Goal: Information Seeking & Learning: Learn about a topic

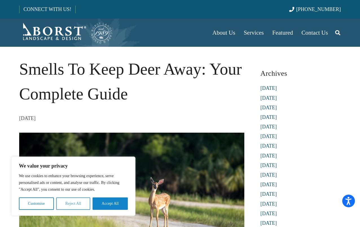
click at [72, 206] on button "Reject All" at bounding box center [73, 204] width 34 height 12
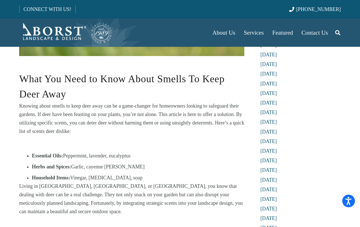
scroll to position [228, 0]
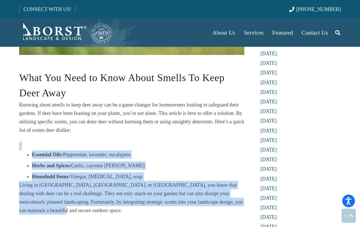
drag, startPoint x: 32, startPoint y: 141, endPoint x: 206, endPoint y: 209, distance: 186.8
click at [206, 209] on div "Knowing about smells to keep deer away can be a game-changer for homeowners loo…" at bounding box center [131, 179] width 225 height 156
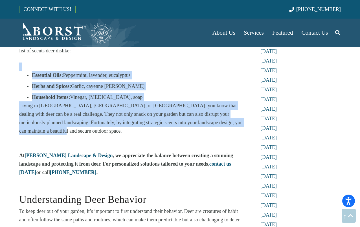
scroll to position [308, 0]
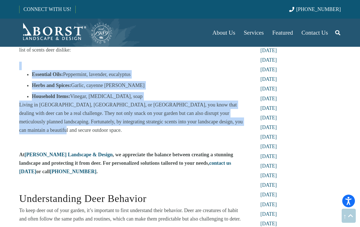
click at [83, 124] on p "Living in [GEOGRAPHIC_DATA], [GEOGRAPHIC_DATA], or [GEOGRAPHIC_DATA], you know …" at bounding box center [131, 118] width 225 height 34
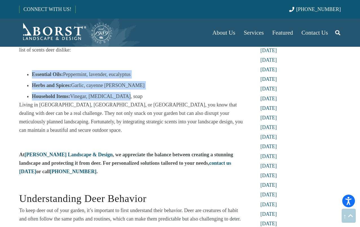
drag, startPoint x: 32, startPoint y: 73, endPoint x: 131, endPoint y: 97, distance: 101.9
click at [131, 97] on ul "Essential Oils: Peppermint, lavender, eucalyptus Herbs and Spices: Garlic, caye…" at bounding box center [138, 85] width 212 height 30
copy ul "Essential Oils: Peppermint, lavender, eucalyptus Herbs and Spices: Garlic, caye…"
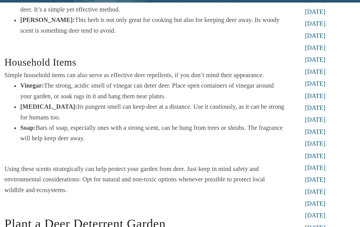
scroll to position [855, 0]
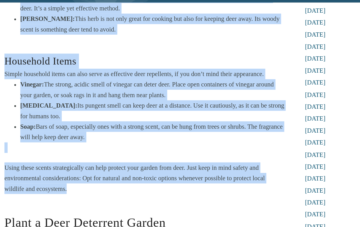
drag, startPoint x: 20, startPoint y: 78, endPoint x: 165, endPoint y: 200, distance: 189.4
copy div "Loremip Dolorsit Amet con adipiscingeli seddoei temp i utlabo etdo. Magn aliqu …"
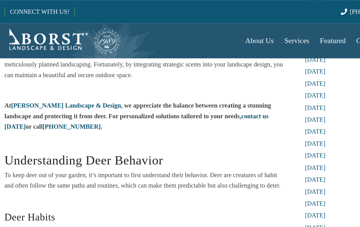
scroll to position [370, 0]
